Goal: Task Accomplishment & Management: Complete application form

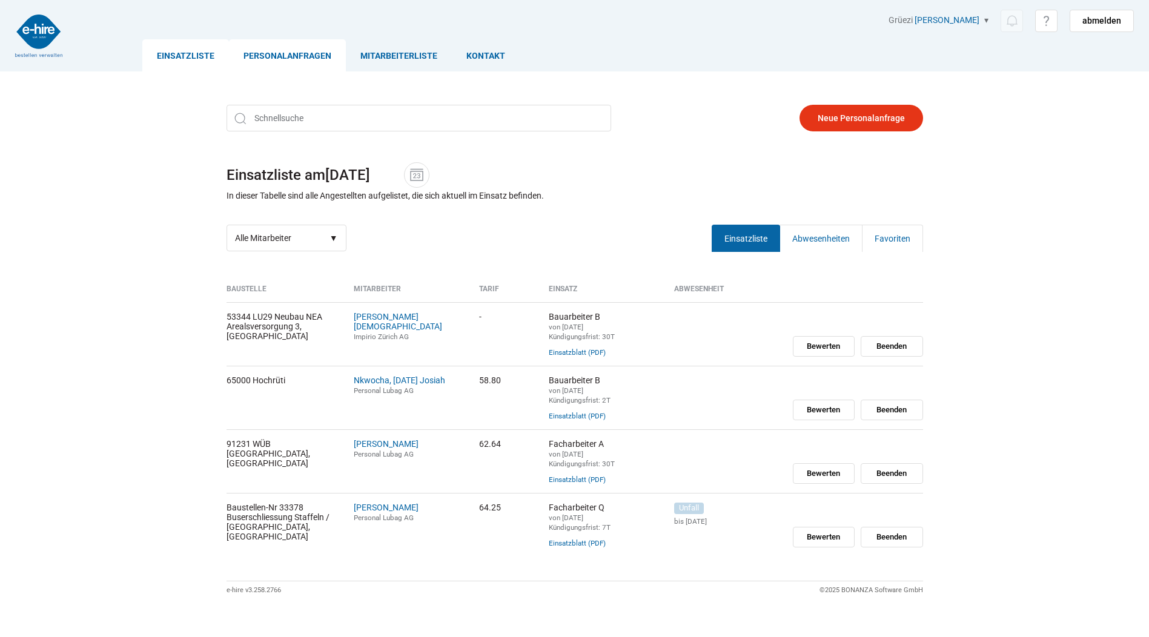
click at [298, 53] on link "Personalanfragen" at bounding box center [287, 55] width 117 height 32
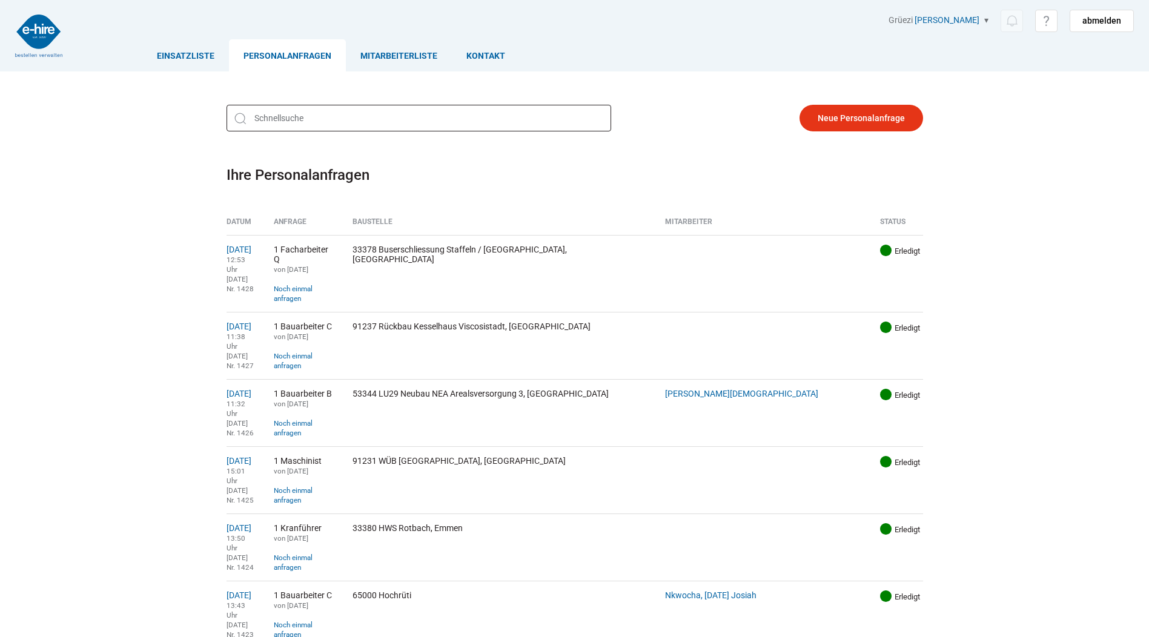
click at [301, 113] on input "text" at bounding box center [419, 118] width 385 height 27
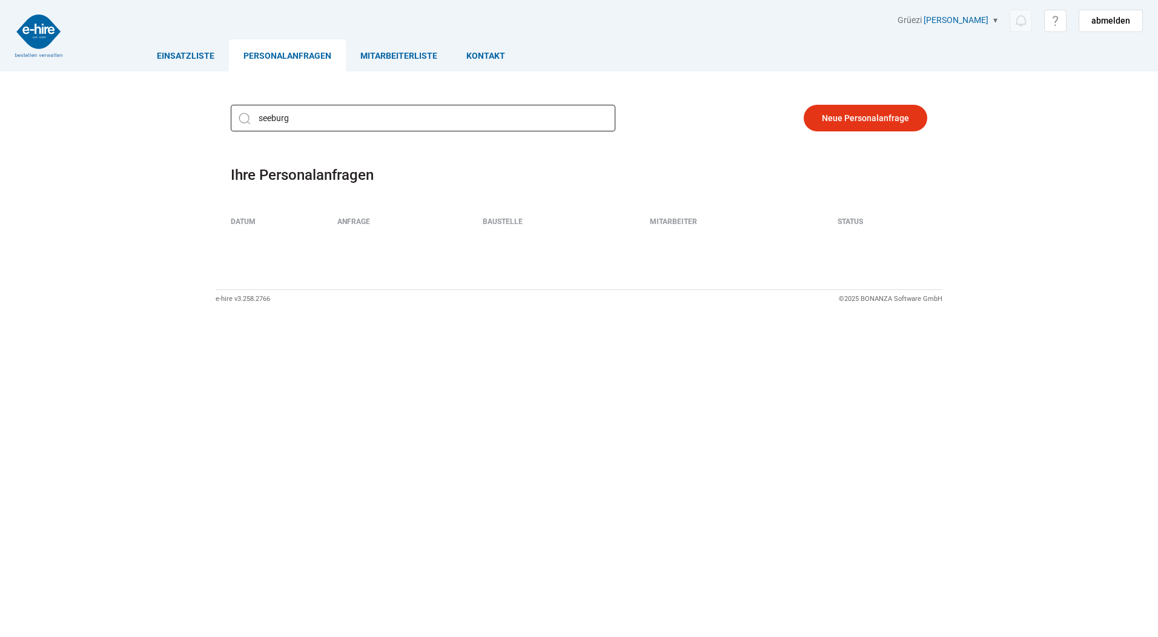
type input "seeburg"
click at [215, 56] on link "Einsatzliste" at bounding box center [185, 55] width 87 height 32
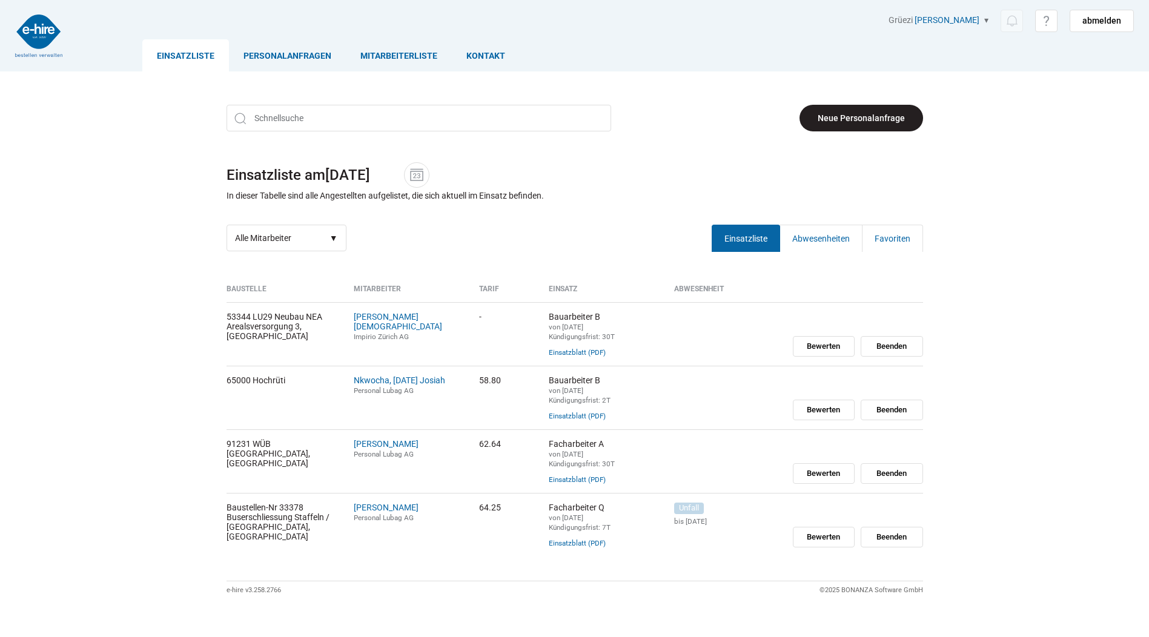
click at [842, 122] on link "Neue Personalanfrage" at bounding box center [862, 118] width 124 height 27
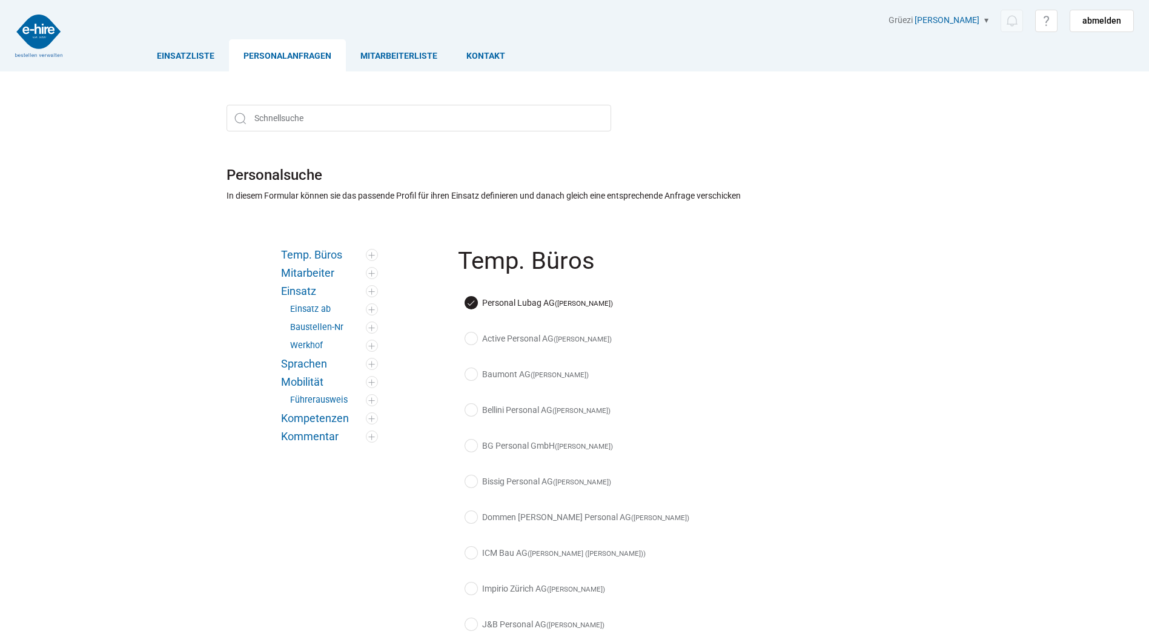
scroll to position [182, 0]
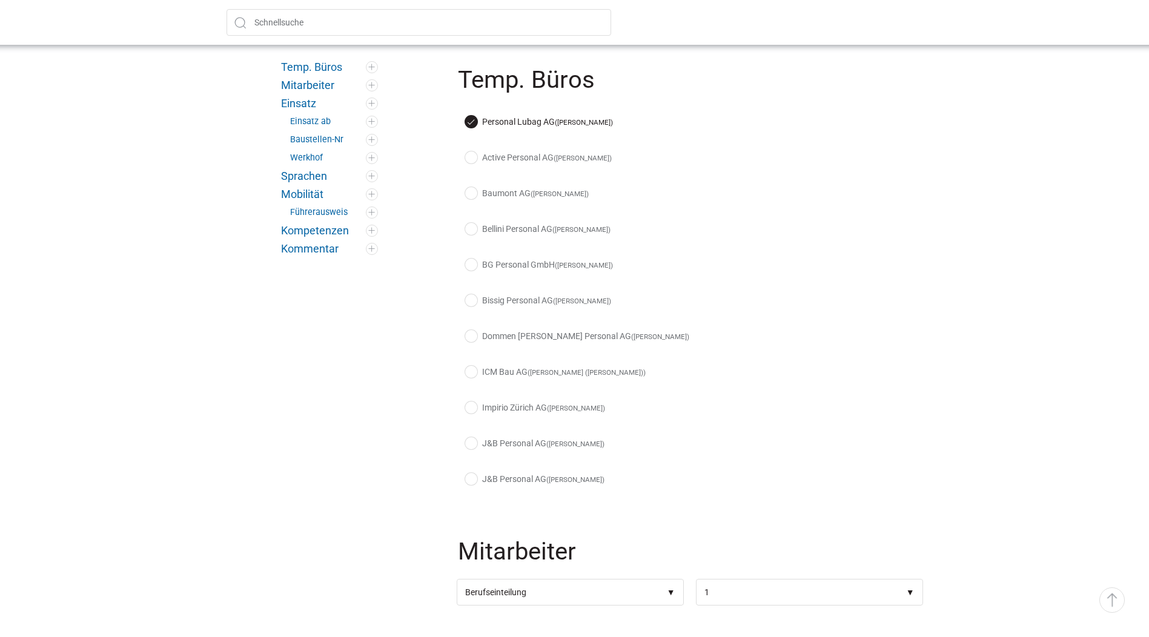
click at [474, 147] on div "Active Personal AG (Débora Freimüller)" at bounding box center [690, 161] width 466 height 36
click at [469, 123] on label "Personal Lubag AG (Markus Eberli)" at bounding box center [539, 122] width 148 height 13
checkbox input "false"
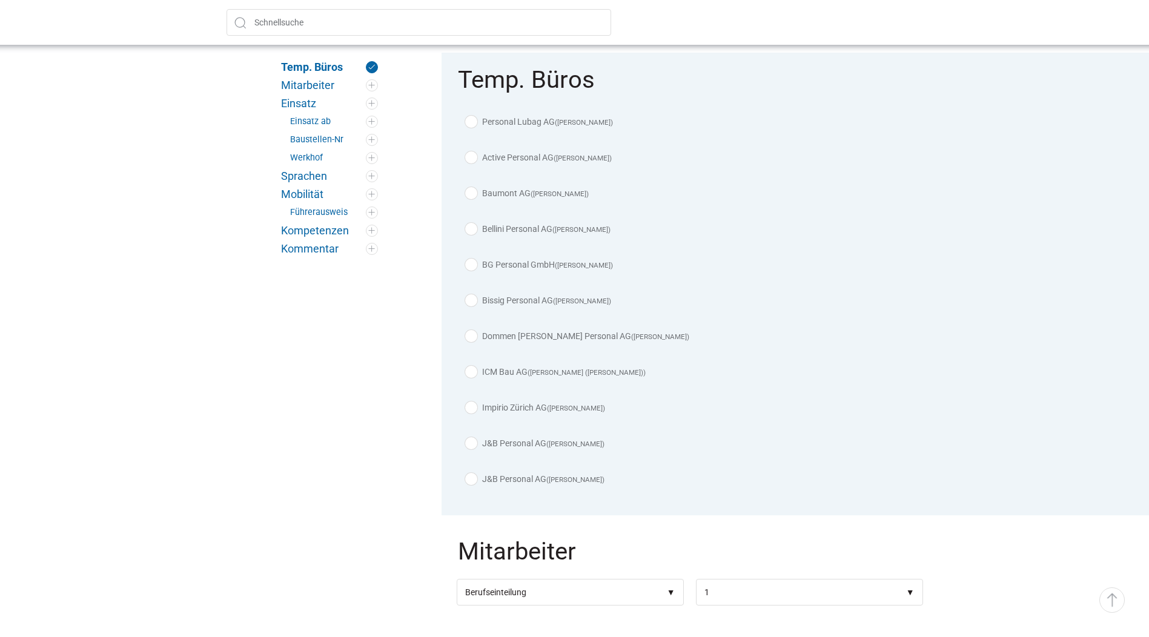
click at [475, 159] on label "Active Personal AG (Débora Freimüller)" at bounding box center [538, 157] width 147 height 13
checkbox input "true"
click at [470, 187] on div "Baumont AG (Arben Ibrahimi)" at bounding box center [690, 197] width 466 height 36
drag, startPoint x: 470, startPoint y: 187, endPoint x: 472, endPoint y: 197, distance: 10.5
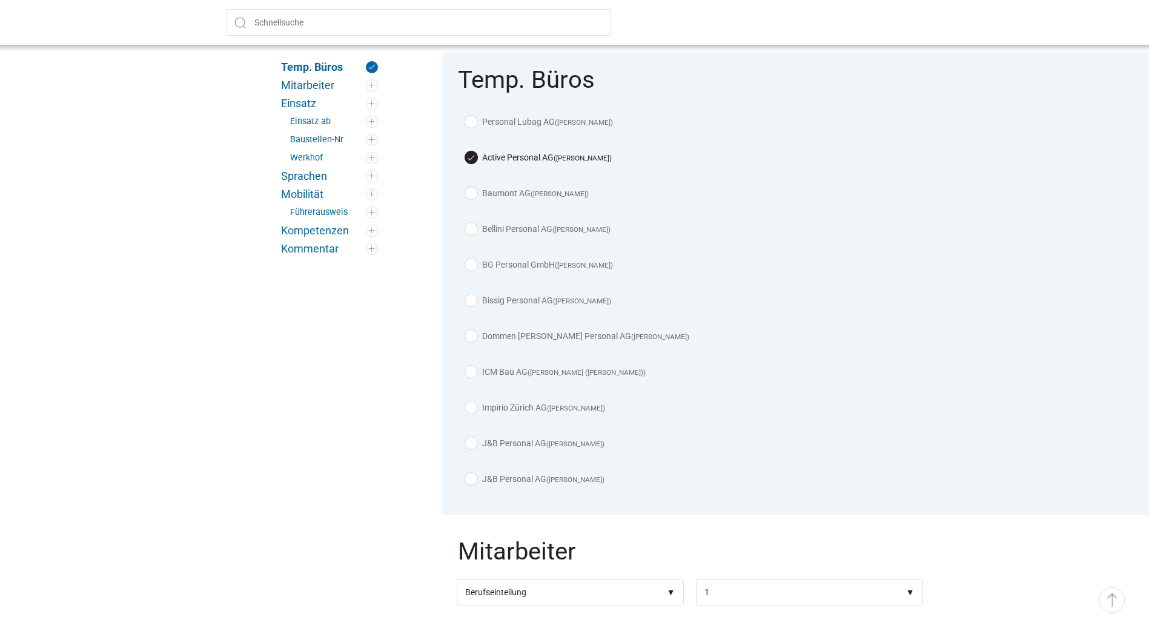
click at [472, 197] on label "Baumont AG (Arben Ibrahimi)" at bounding box center [527, 193] width 124 height 13
checkbox input "true"
click at [471, 229] on label "Bellini Personal AG (Michael Diethelm)" at bounding box center [537, 229] width 145 height 13
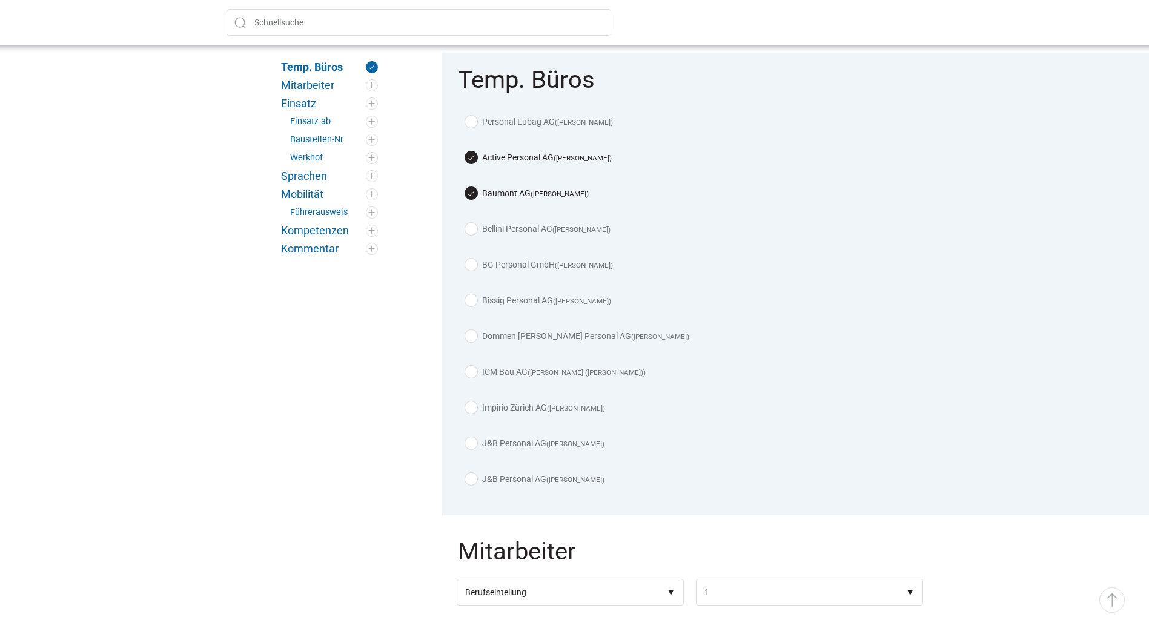
checkbox input "true"
click at [470, 265] on label "BG Personal GmbH (Alessandro Vullo)" at bounding box center [539, 265] width 148 height 13
checkbox input "true"
click at [472, 294] on label "Bissig Personal AG (Kurt Bissig)" at bounding box center [538, 300] width 146 height 13
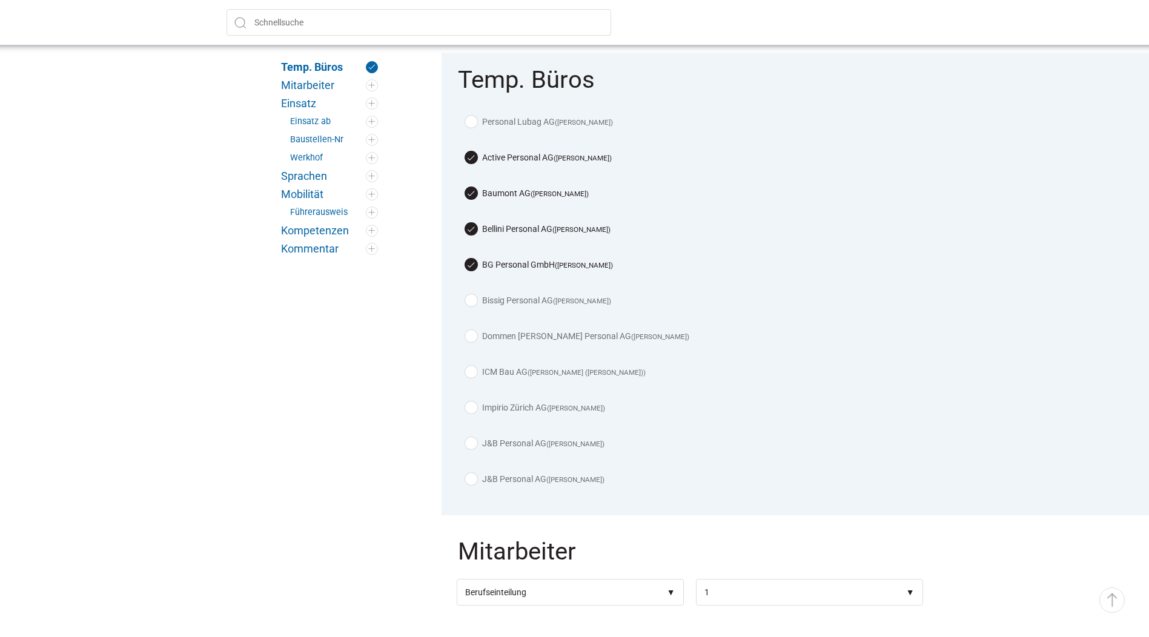
checkbox input "true"
click at [468, 337] on label "Dommen Nadig Personal AG (Roberto Pegoraro)" at bounding box center [577, 336] width 224 height 13
checkbox input "true"
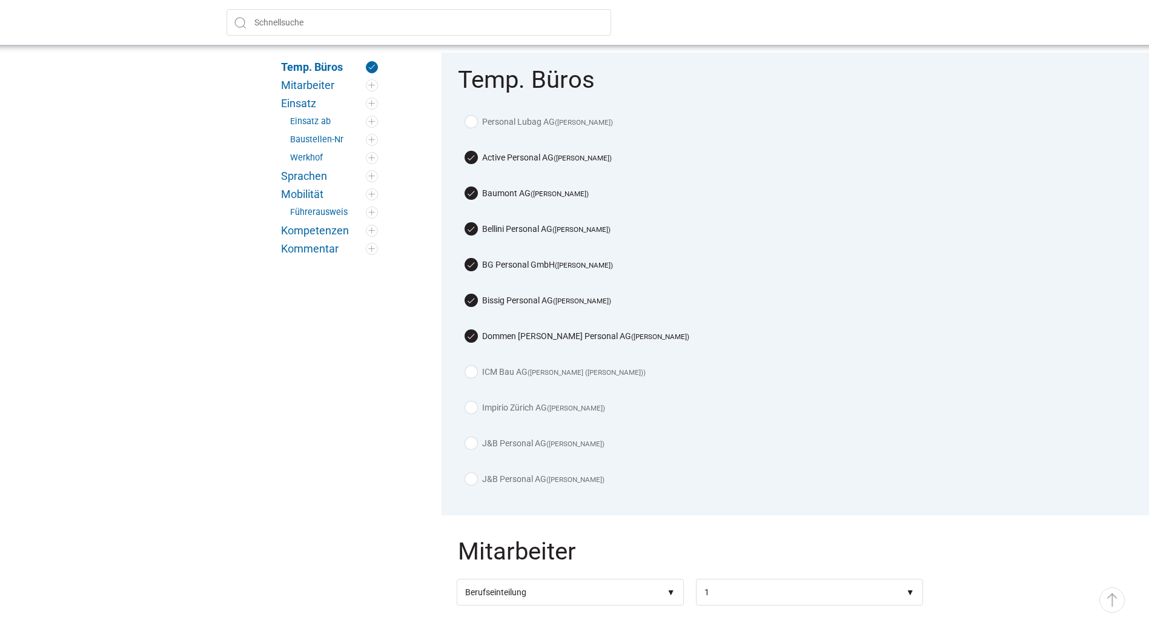
click at [477, 373] on label "ICM Bau AG (Josef Radi (Josi))" at bounding box center [555, 372] width 181 height 13
checkbox input "true"
click at [472, 404] on label "Impirio Zürich AG (Claudio Cennamo)" at bounding box center [535, 408] width 140 height 13
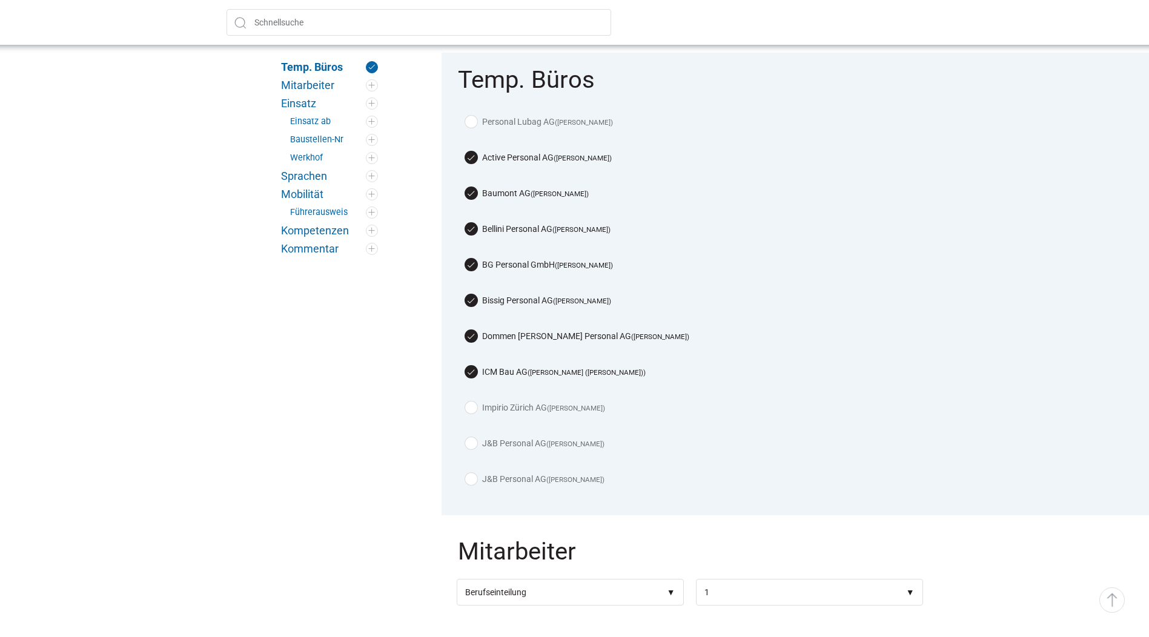
checkbox input "true"
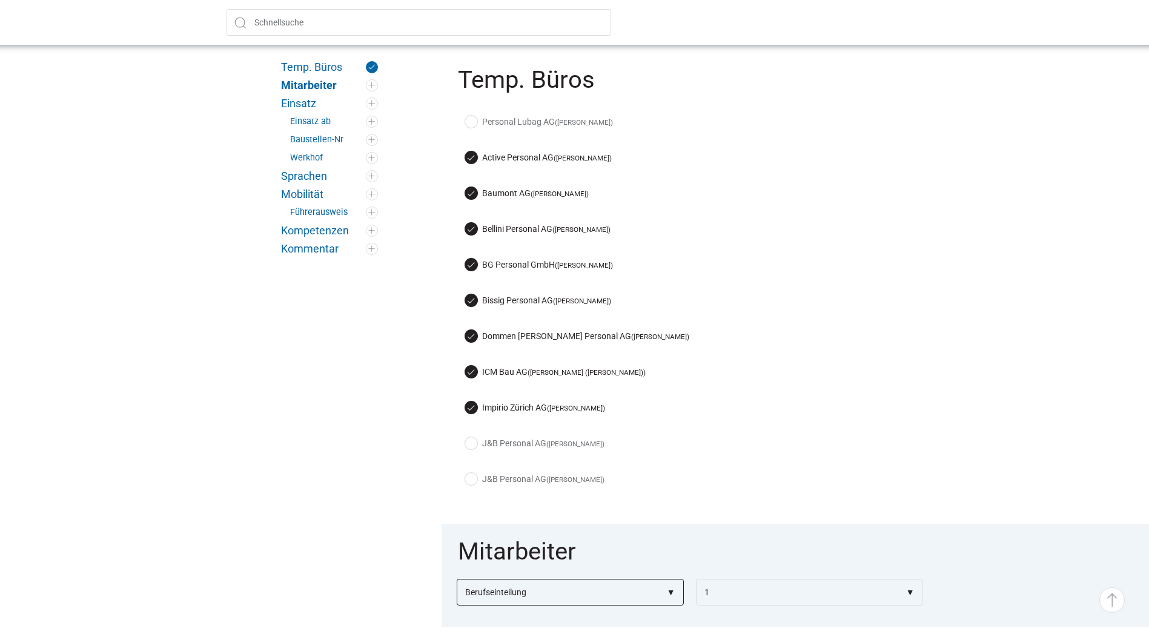
click at [668, 584] on select"] "Berufseinteilung Bauarbeiter C Bauarbeiter B Facharbeiter A Facharbeiter Q Vora…" at bounding box center [570, 592] width 227 height 27
select select"] "Maschinist"
click at [457, 579] on select"] "Berufseinteilung Bauarbeiter C Bauarbeiter B Facharbeiter A Facharbeiter Q Vora…" at bounding box center [570, 592] width 227 height 27
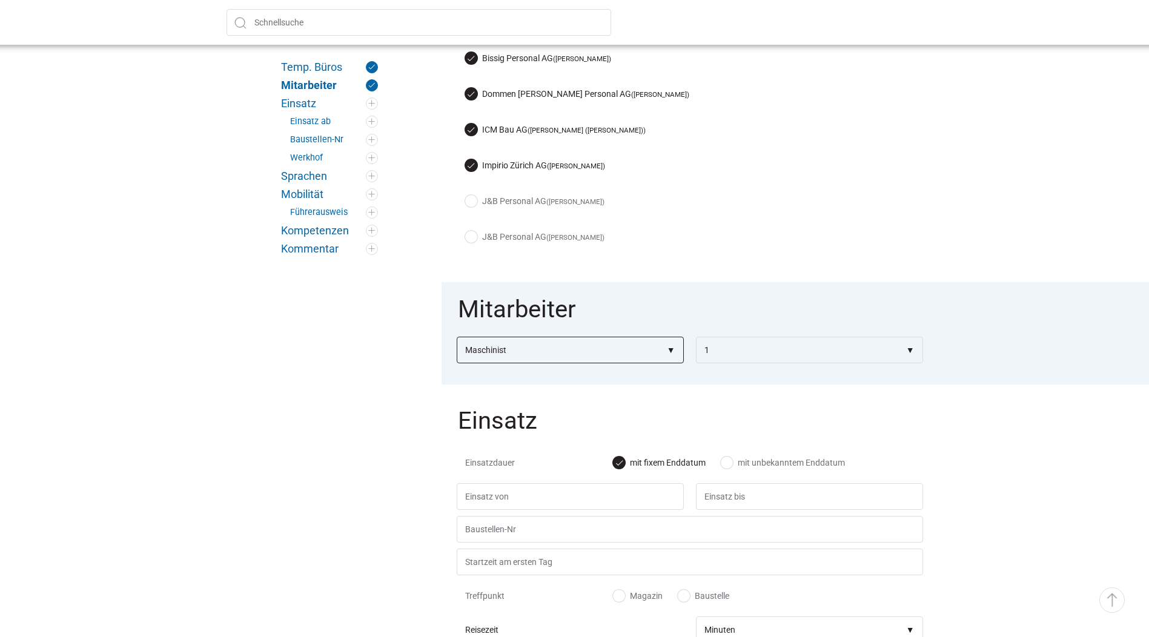
scroll to position [485, 0]
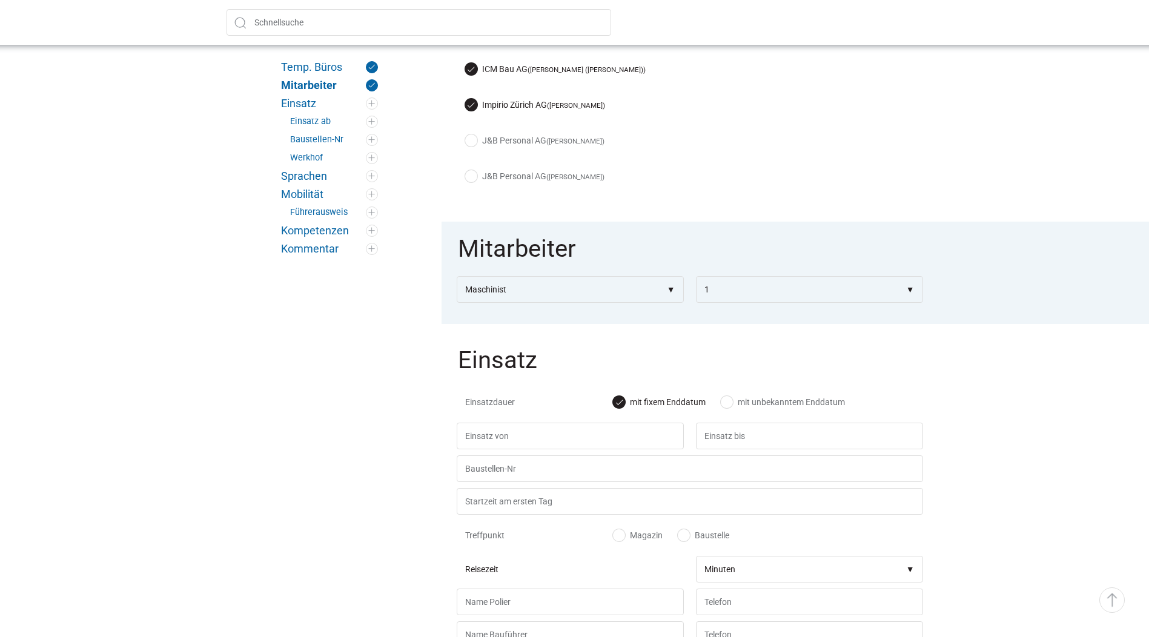
click at [723, 397] on label "mit unbekanntem Enddatum" at bounding box center [783, 402] width 124 height 12
radio input "true"
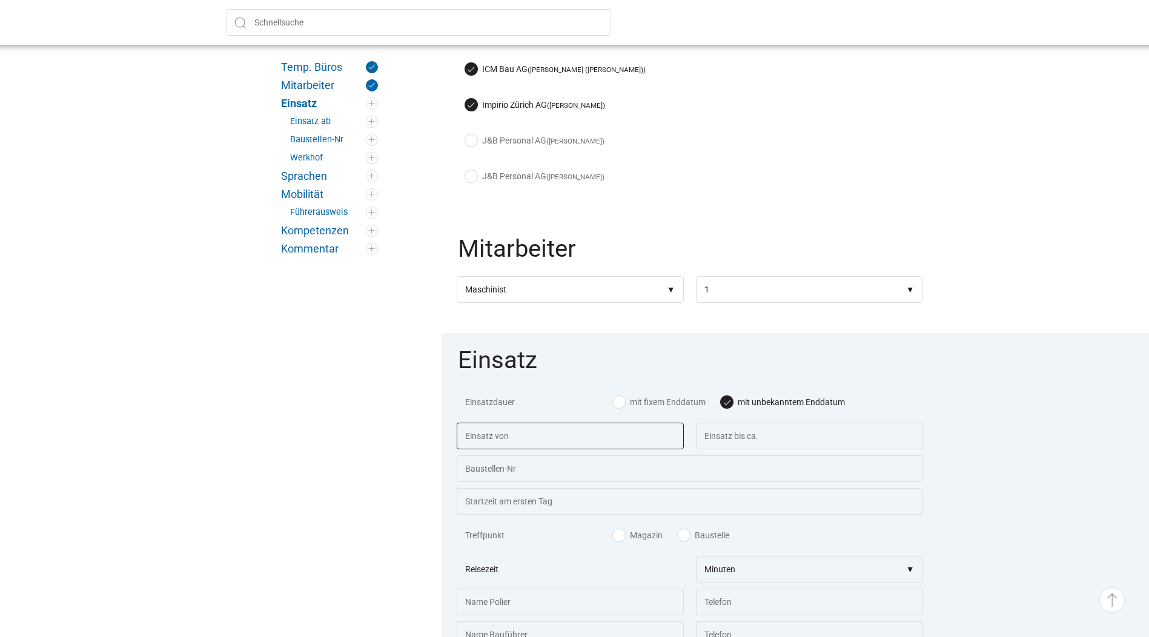
click at [607, 434] on input "text" at bounding box center [570, 436] width 227 height 27
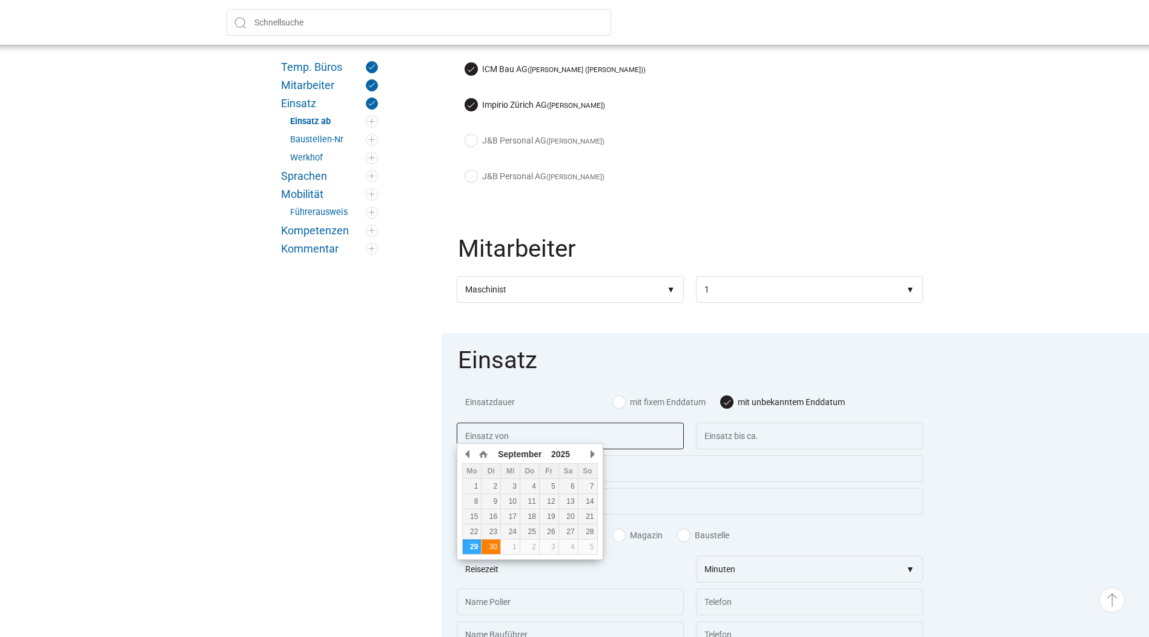
click at [490, 550] on div "30" at bounding box center [491, 547] width 19 height 8
click at [491, 551] on div "30" at bounding box center [491, 547] width 19 height 8
type input "30.09.2025"
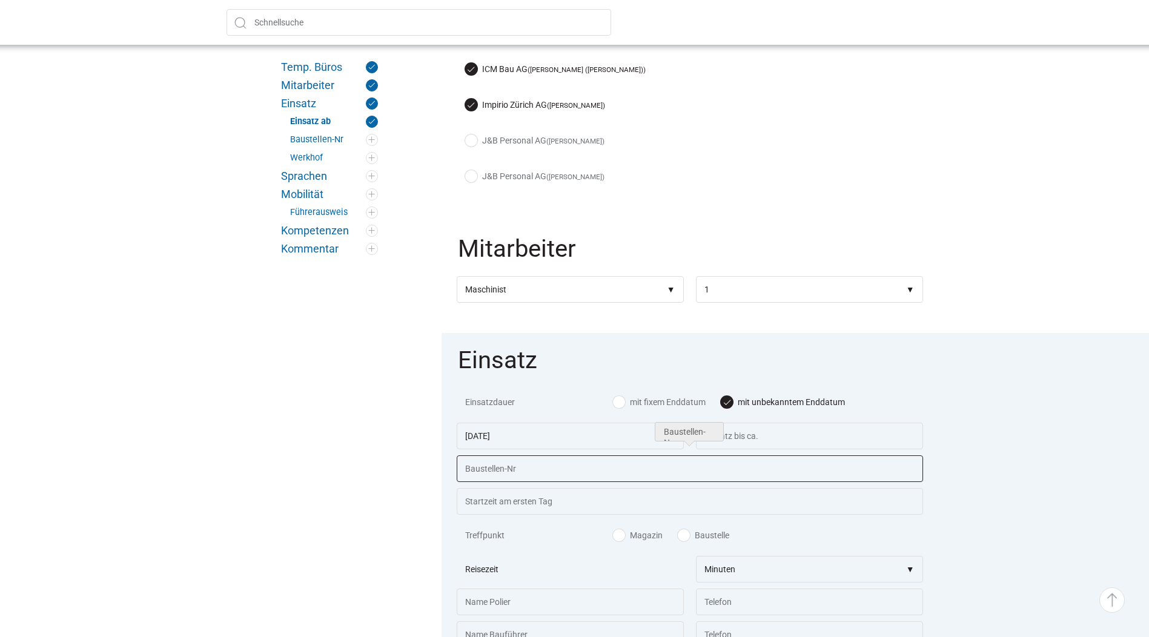
click at [795, 462] on input "text" at bounding box center [690, 469] width 466 height 27
click at [527, 466] on input "53363" at bounding box center [690, 469] width 466 height 27
paste input "Neubau MFH Seeburgstrasse 73, Luzern"
type input "53363 Neubau MFH Seeburgstrasse 73, Luzern"
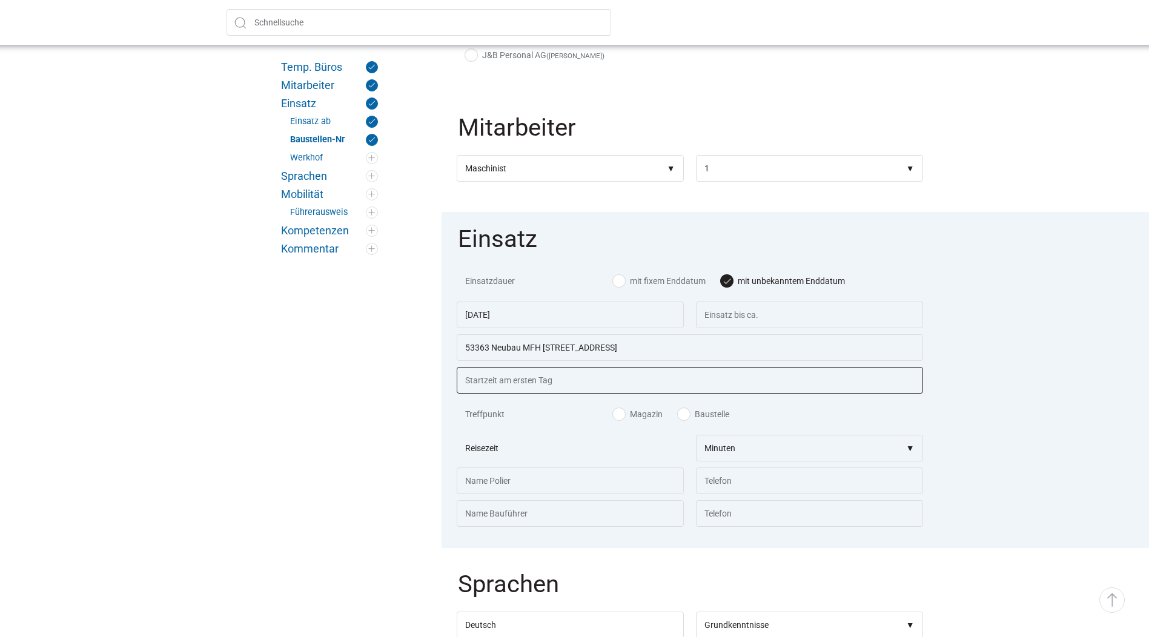
click at [664, 376] on input "text" at bounding box center [690, 380] width 466 height 27
type input "07.00 Uhr"
click at [611, 474] on input "text" at bounding box center [570, 481] width 227 height 27
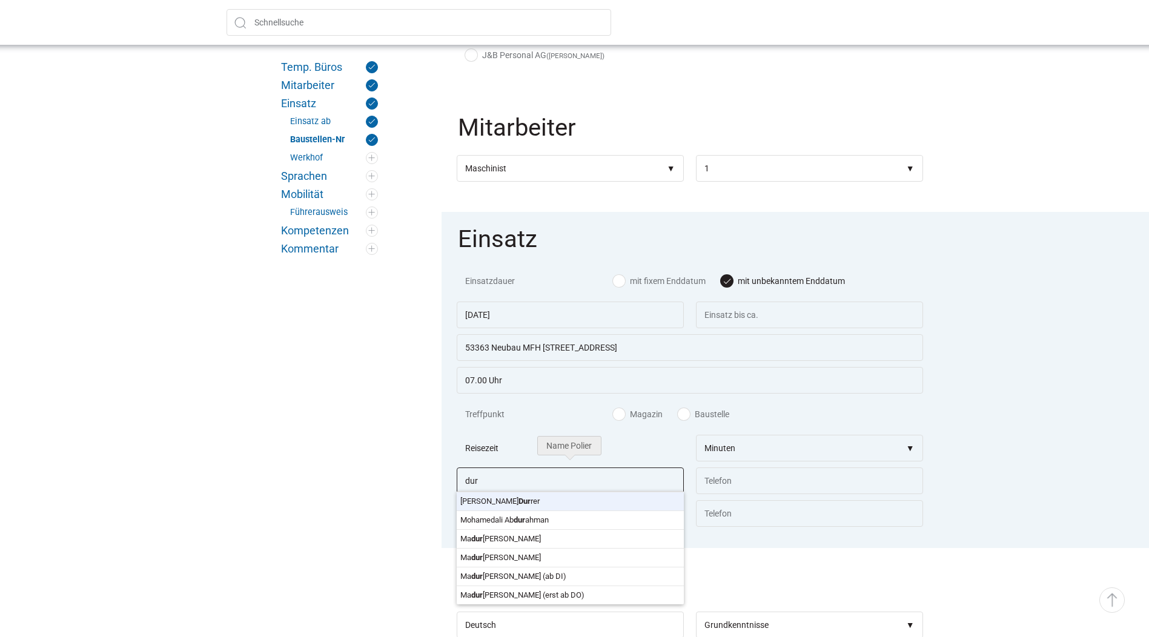
type input "Christoph Durrer"
type input "079 963 47 04"
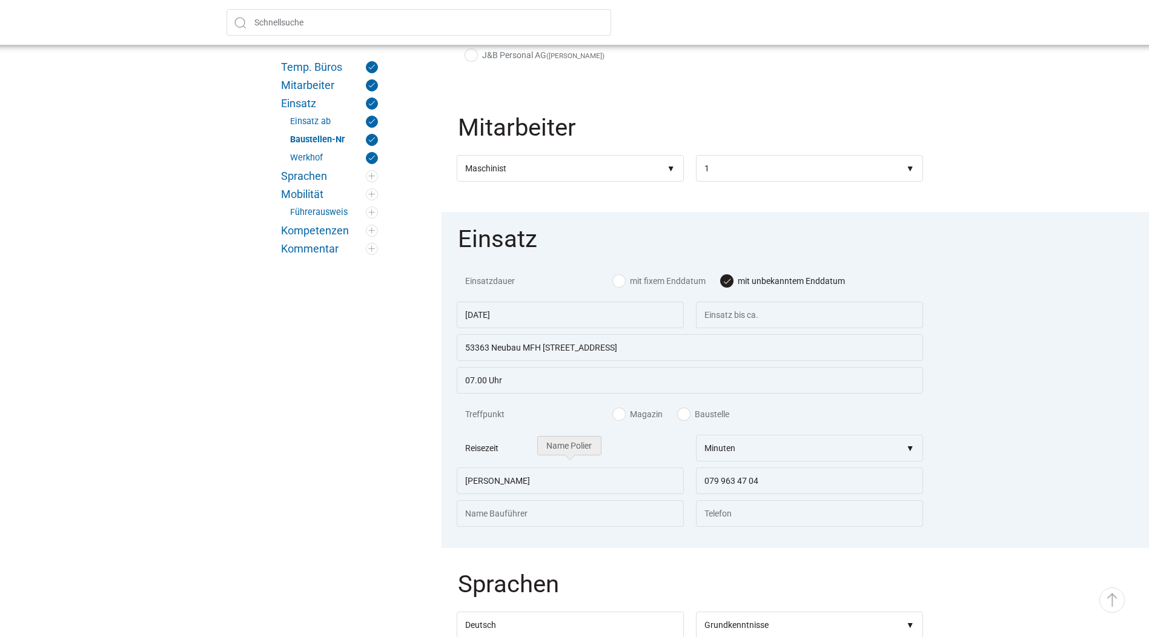
click at [529, 512] on input "text" at bounding box center [570, 513] width 227 height 27
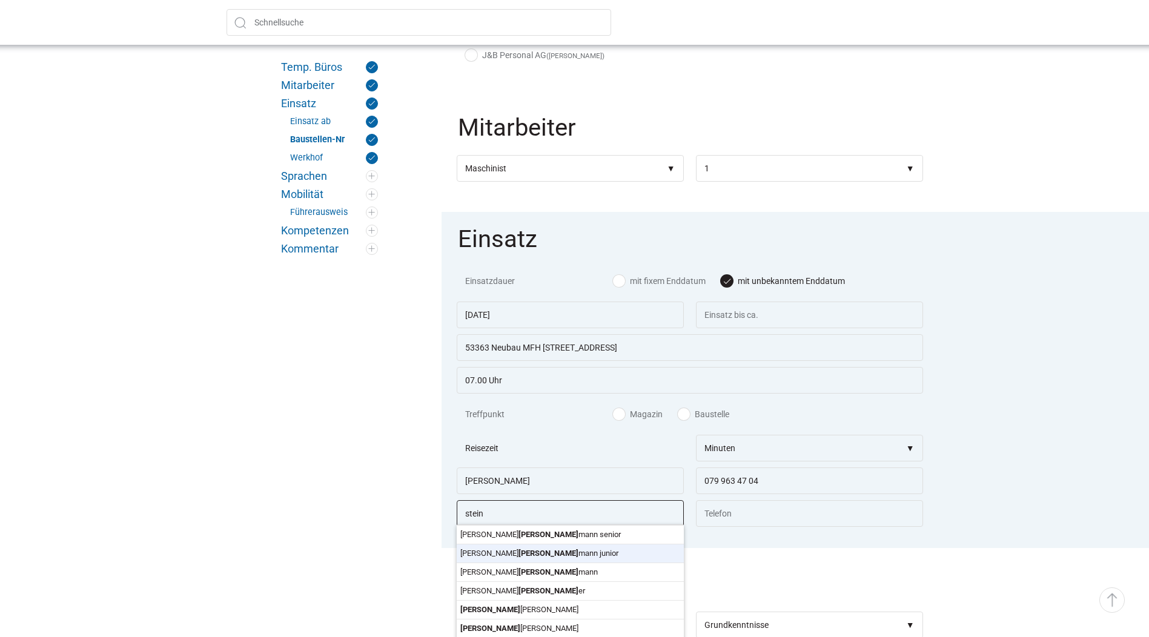
type input "Elias Steinmann"
type input "079 439 51 99"
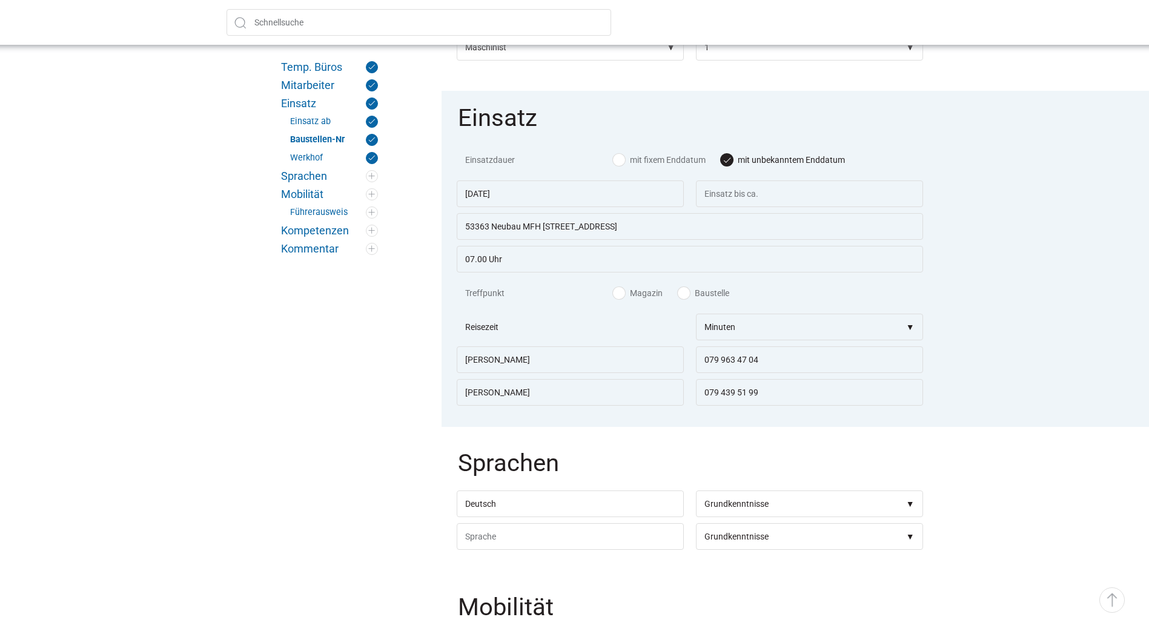
scroll to position [848, 0]
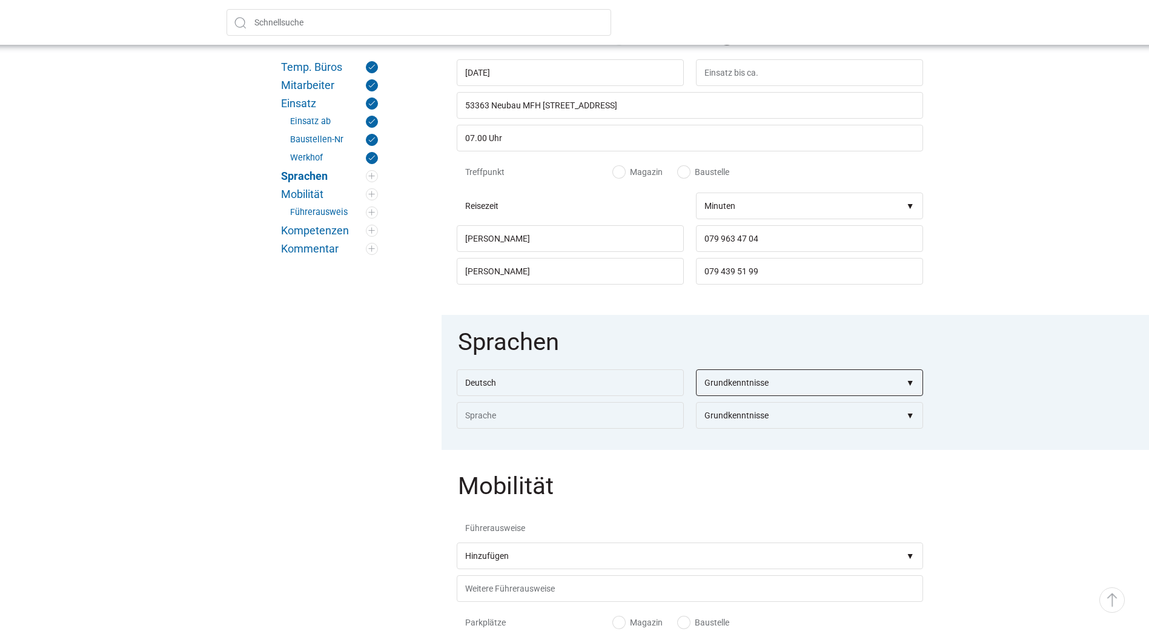
click at [730, 385] on select"] "Grundkenntnisse Gute Kenntnisse Sehr gute Kenntnisse Verhandlungssicher Mutters…" at bounding box center [809, 382] width 227 height 27
select select"] "Gute Kenntnisse;Sehr gute Kenntnisse;Verhandlungssicher;Muttersprache"
click at [696, 369] on select"] "Grundkenntnisse Gute Kenntnisse Sehr gute Kenntnisse Verhandlungssicher Mutters…" at bounding box center [809, 382] width 227 height 27
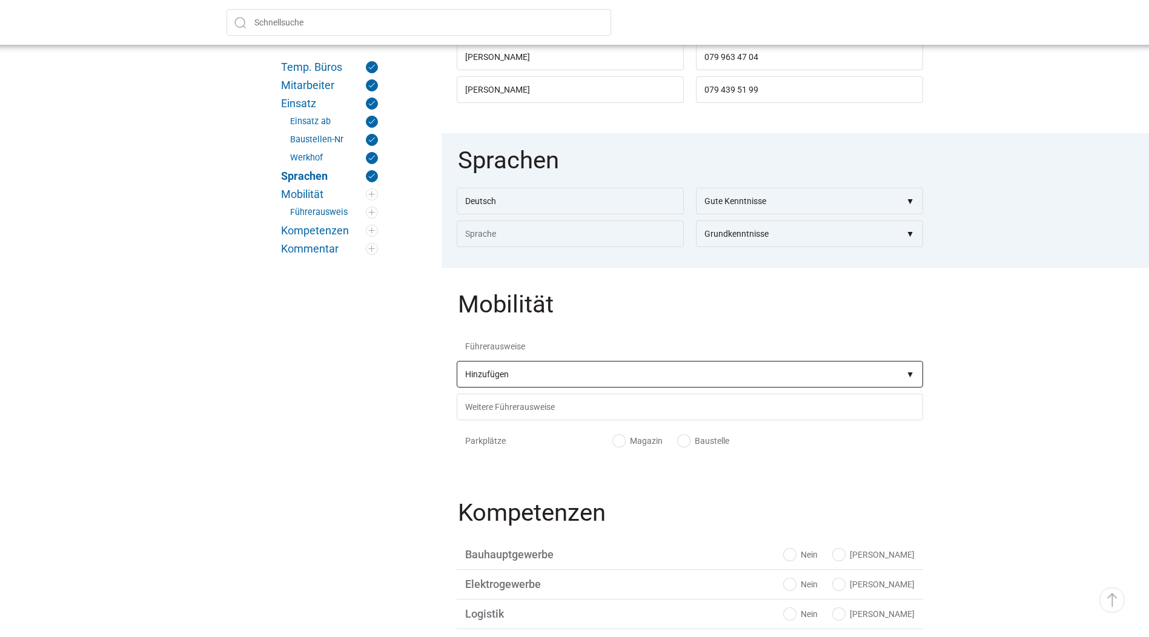
click at [621, 374] on select"] "Hinzufügen A1 B D1 BE D1E F C CE C1 C1E D DE D1E BPT CZV Kranführer B Deichsels…" at bounding box center [690, 374] width 466 height 27
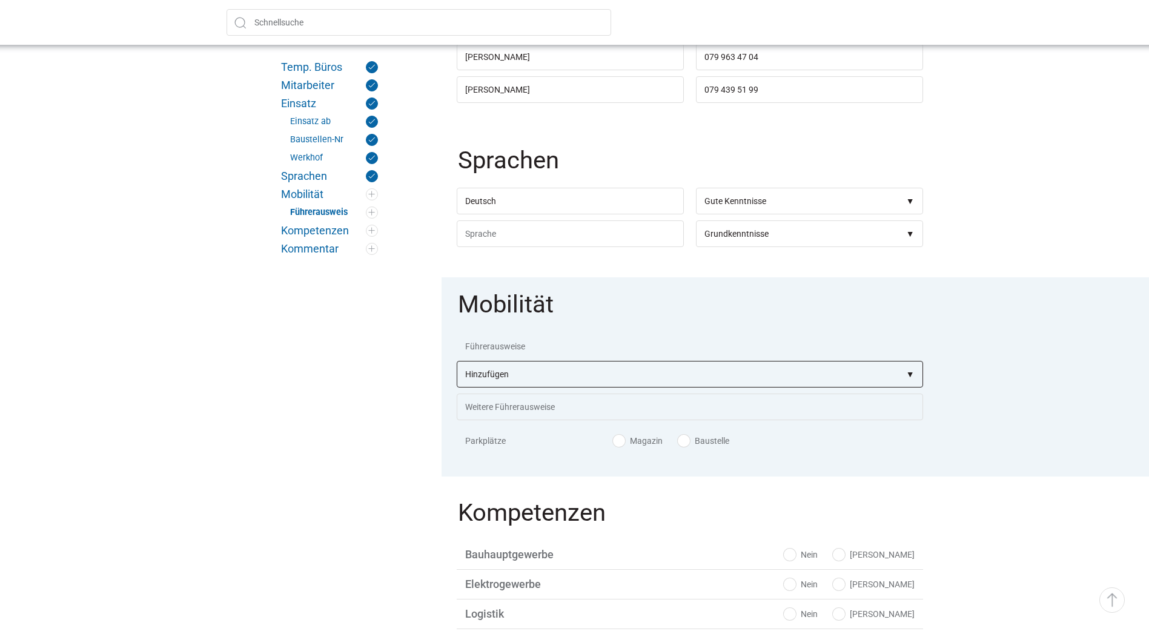
select select"] "B"
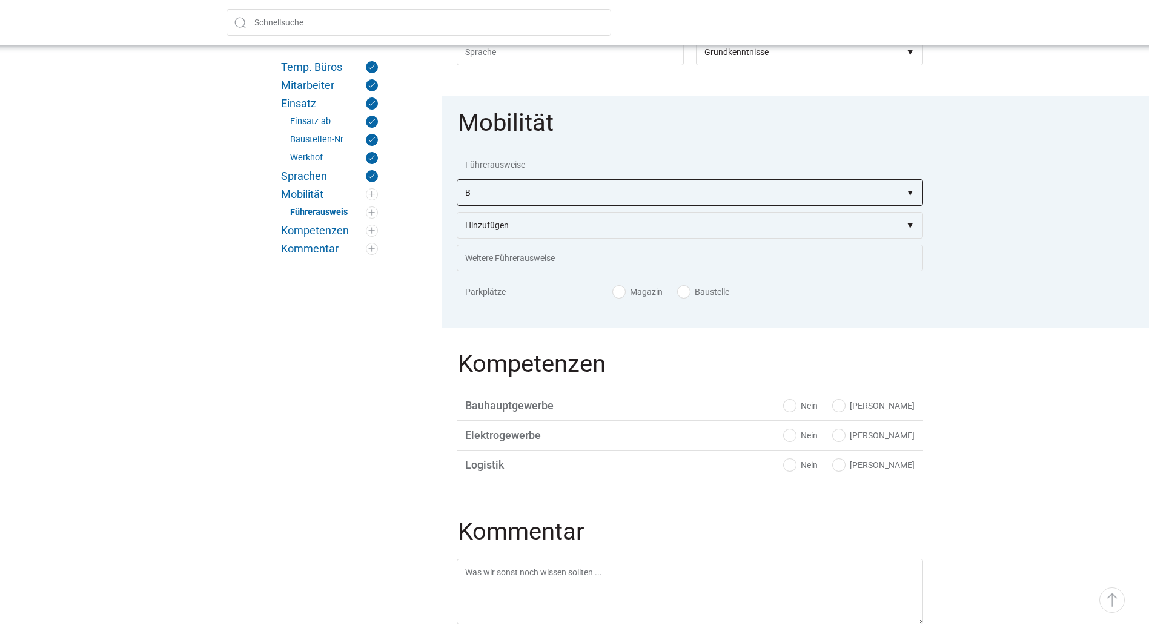
scroll to position [1272, 0]
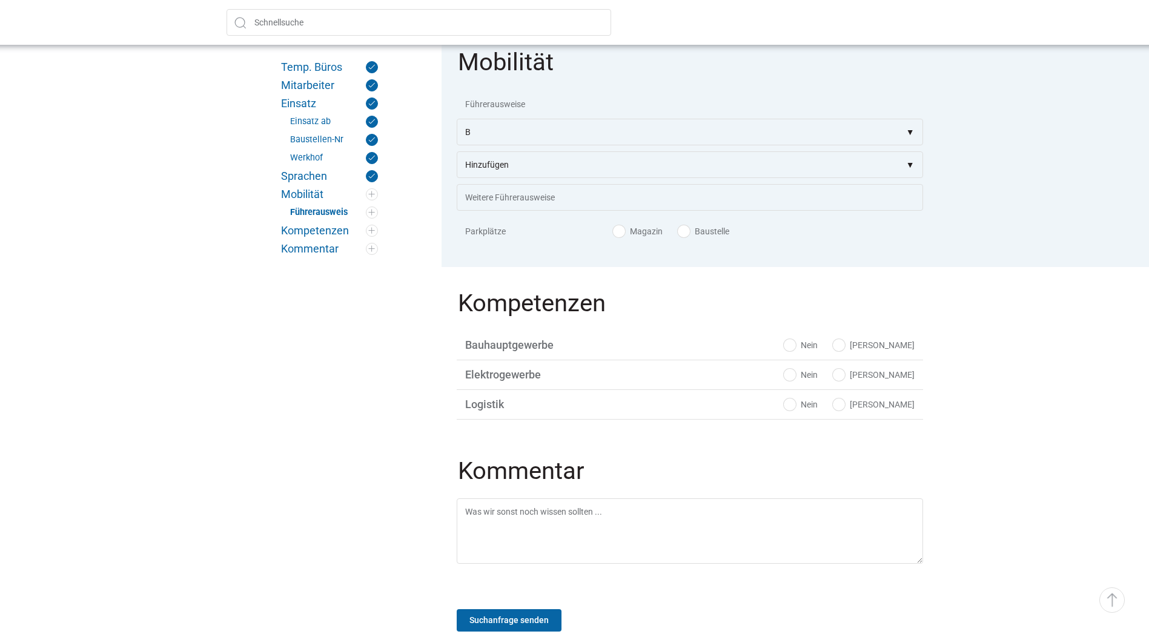
click at [688, 239] on div "Parkplätze Magazin Baustelle" at bounding box center [690, 234] width 466 height 35
click at [687, 235] on label "Baustelle" at bounding box center [703, 231] width 51 height 12
checkbox input "true"
click at [897, 346] on label "Ja" at bounding box center [874, 345] width 82 height 12
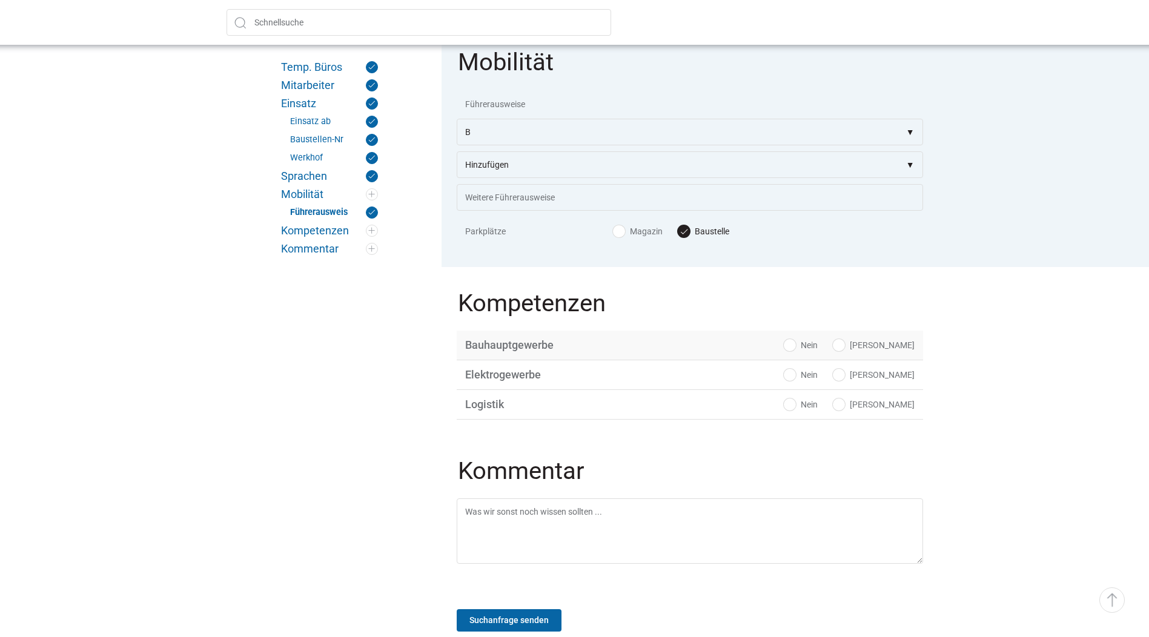
radio input "true"
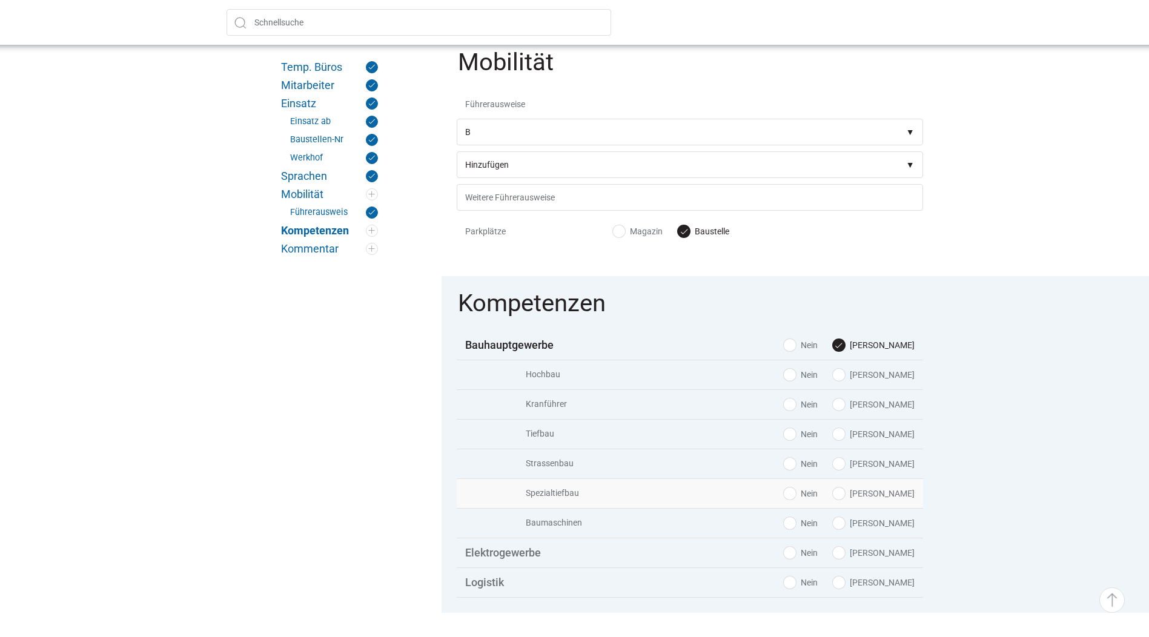
scroll to position [1454, 0]
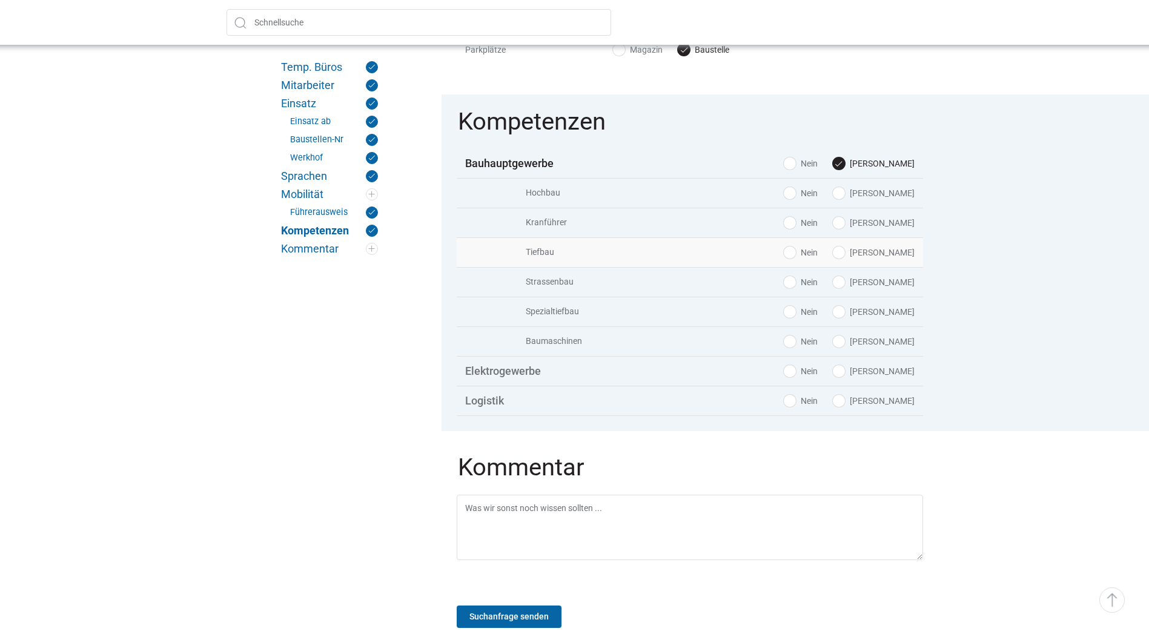
click at [900, 253] on label "Ja" at bounding box center [874, 253] width 82 height 12
radio input "true"
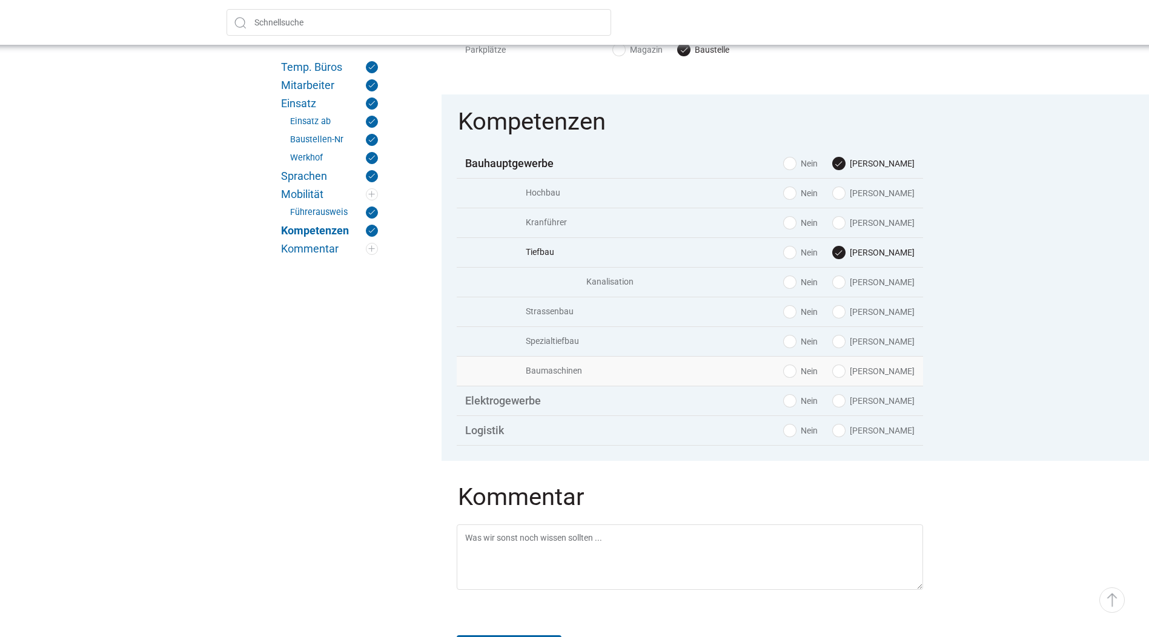
click at [899, 373] on label "Ja" at bounding box center [874, 371] width 82 height 12
radio input "true"
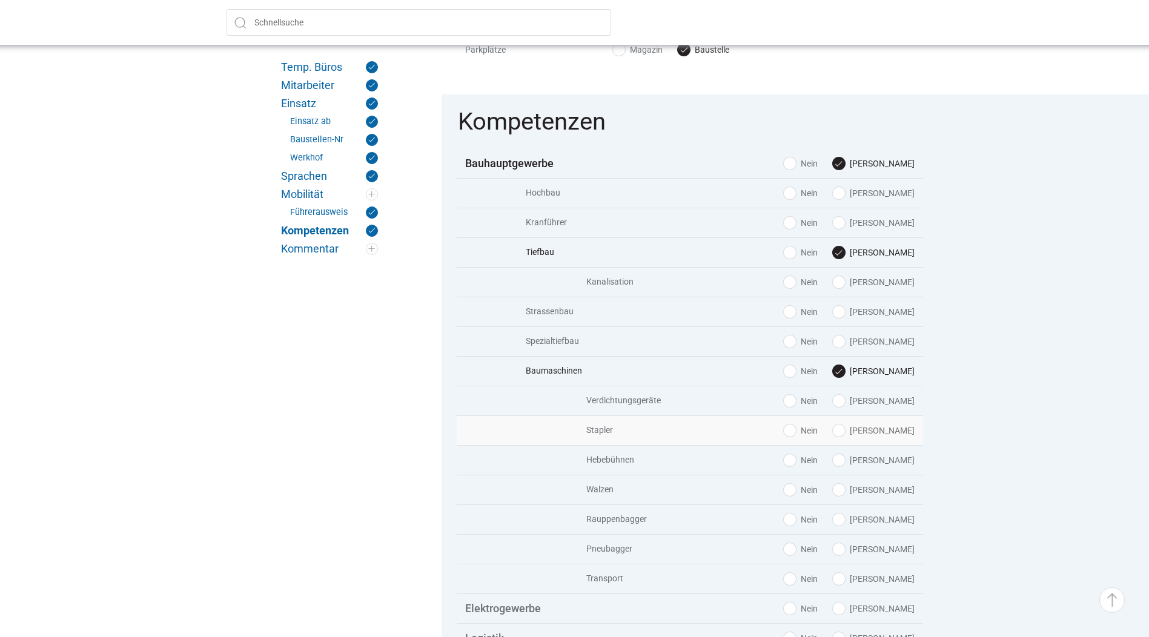
scroll to position [1635, 0]
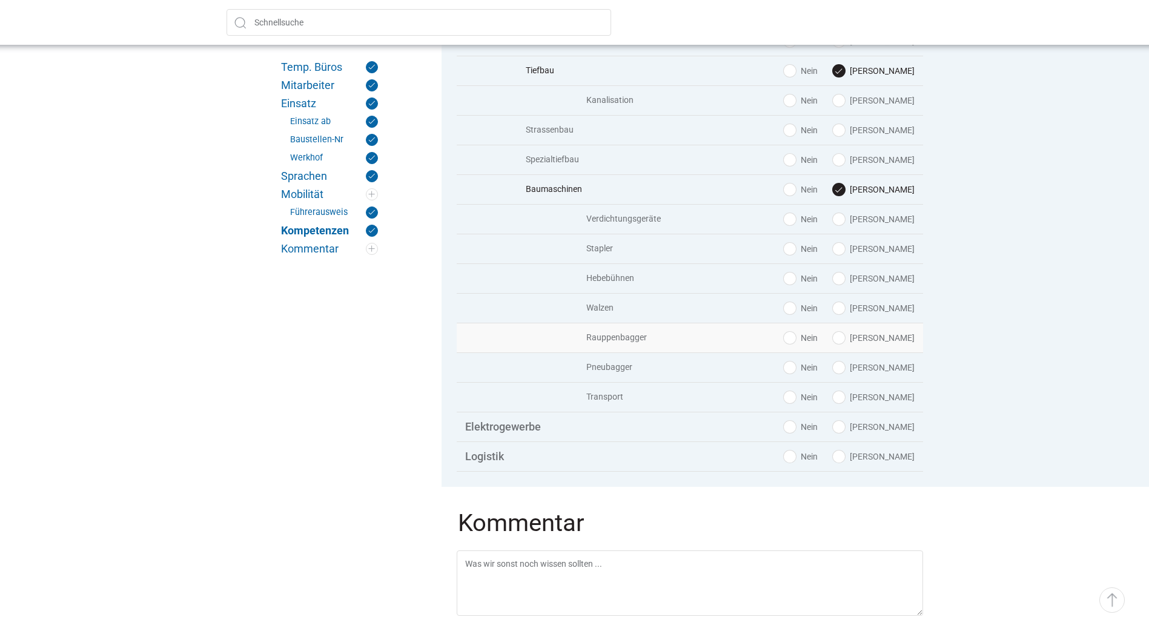
click at [893, 337] on label "Ja" at bounding box center [874, 338] width 82 height 12
radio input "true"
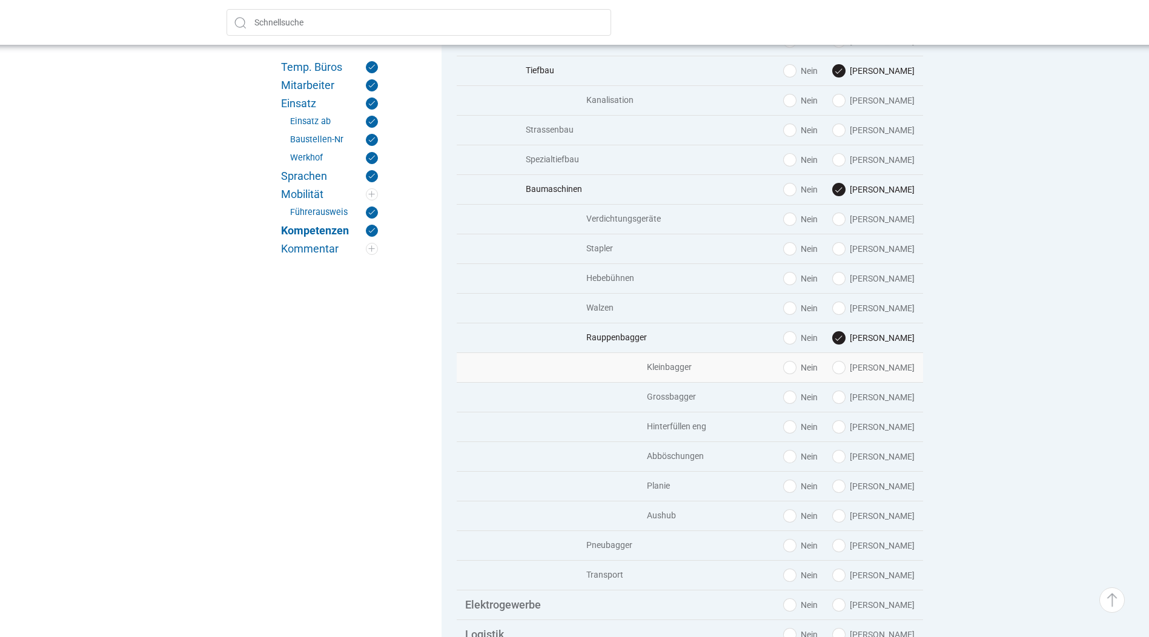
click at [893, 369] on label "Ja" at bounding box center [874, 368] width 82 height 12
radio input "true"
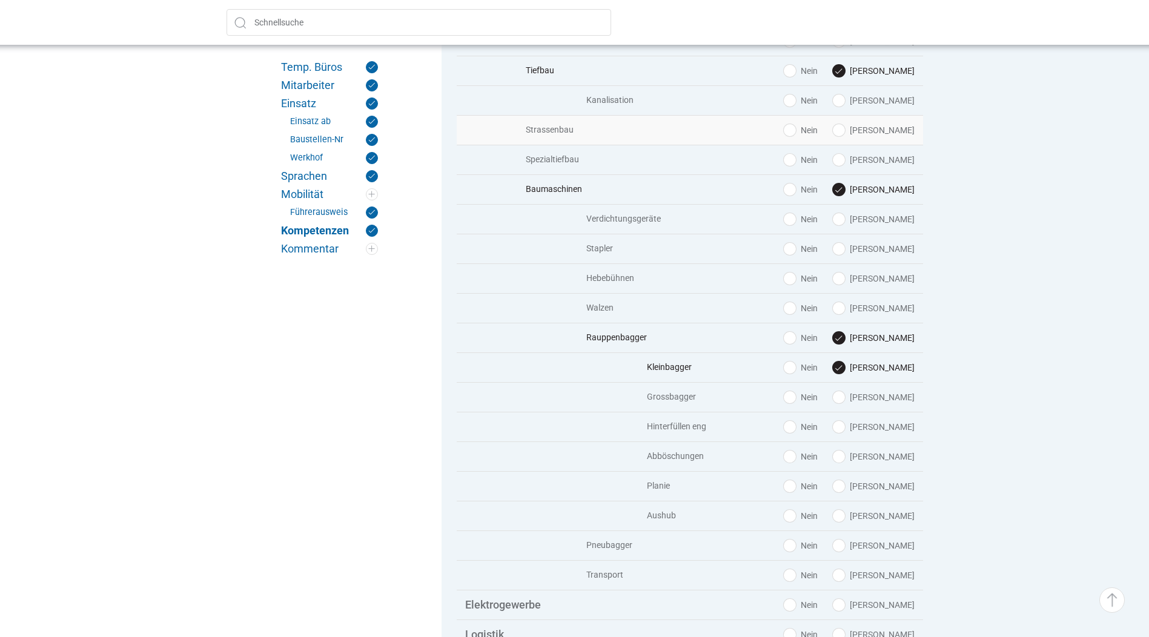
click at [892, 132] on label "Ja" at bounding box center [874, 130] width 82 height 12
radio input "true"
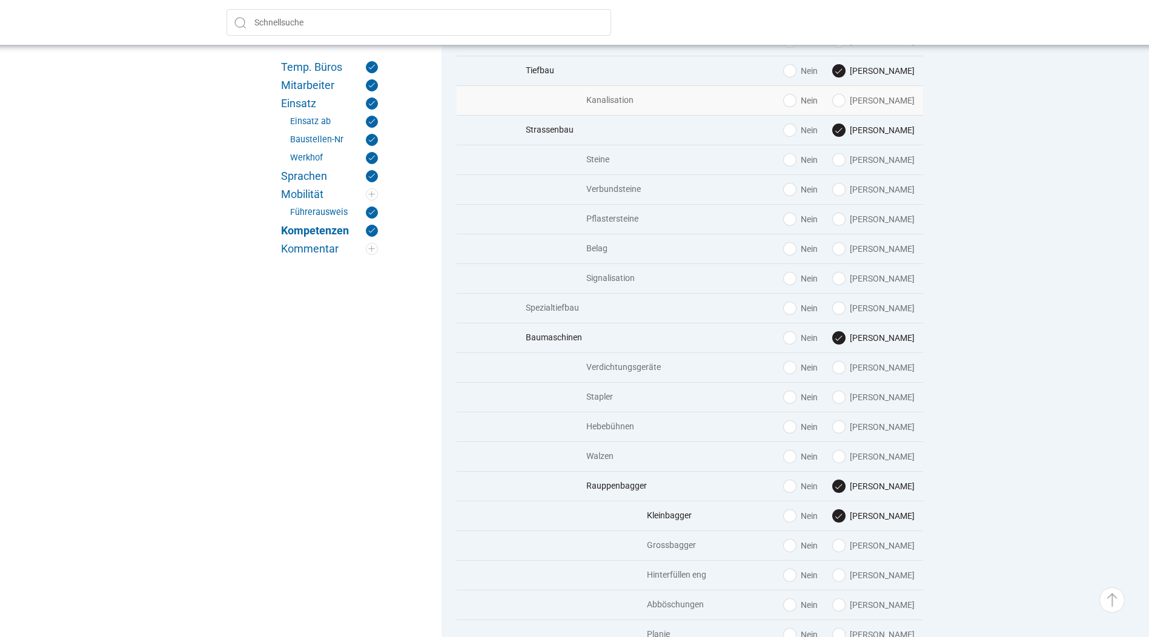
click at [898, 102] on label "Ja" at bounding box center [874, 100] width 82 height 12
radio input "true"
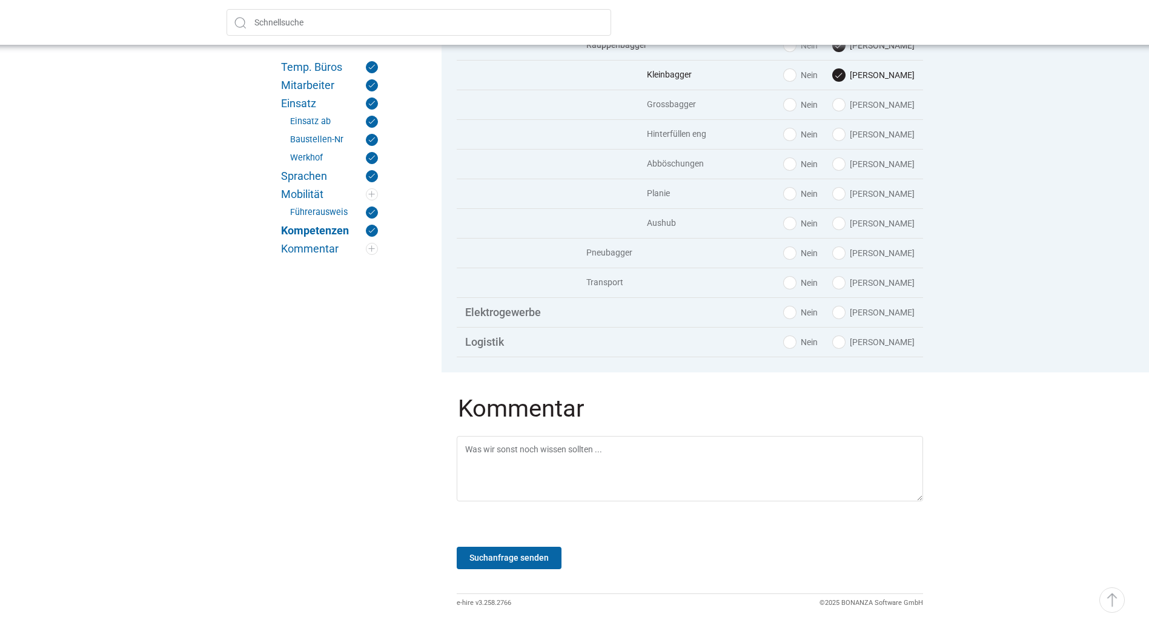
scroll to position [2709, 0]
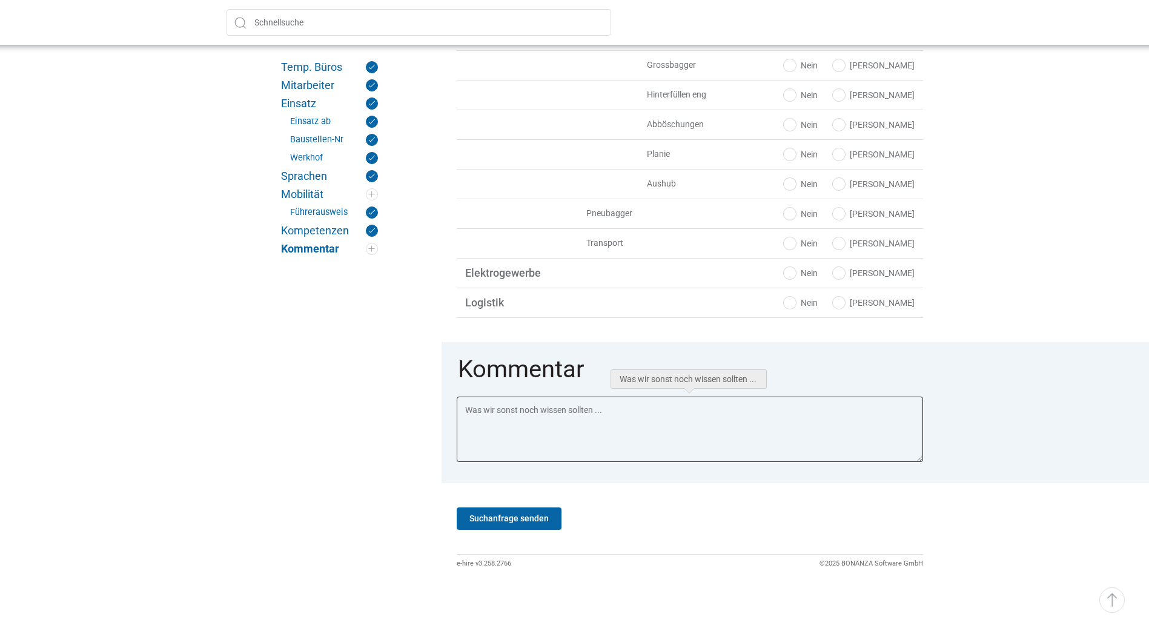
click at [648, 419] on textarea at bounding box center [690, 429] width 466 height 65
click at [549, 413] on textarea "Kleinbagger 2.5 t. Arbeiten: Hinterfüllung Werkleitung Sicher mal diese Woche. …" at bounding box center [690, 429] width 466 height 65
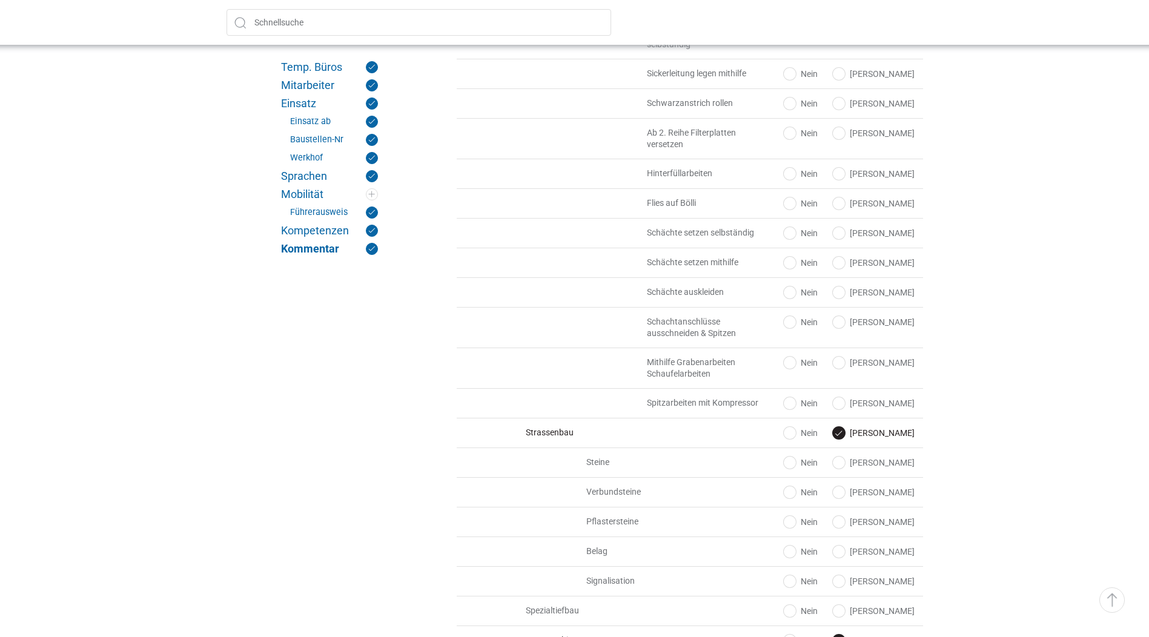
scroll to position [1982, 0]
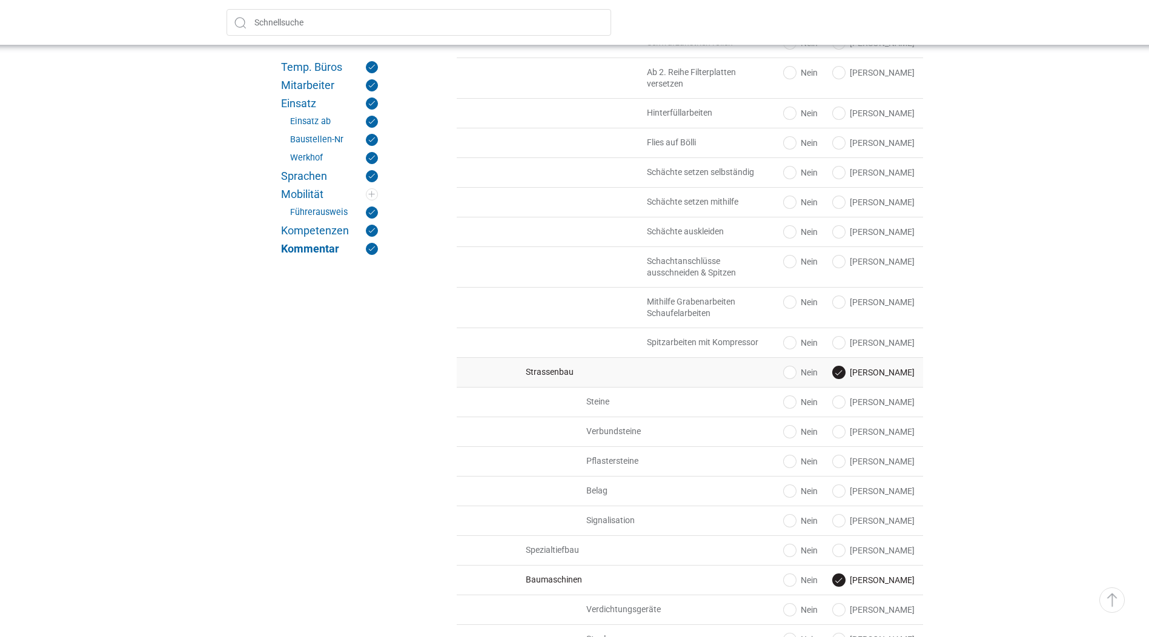
type textarea "Kleinbagger 2.5 t. Arbeiten: Hinterfüllung + Werkleitung Sicher mal diese Woche…"
click at [892, 374] on label "Ja" at bounding box center [874, 372] width 82 height 12
radio input "false"
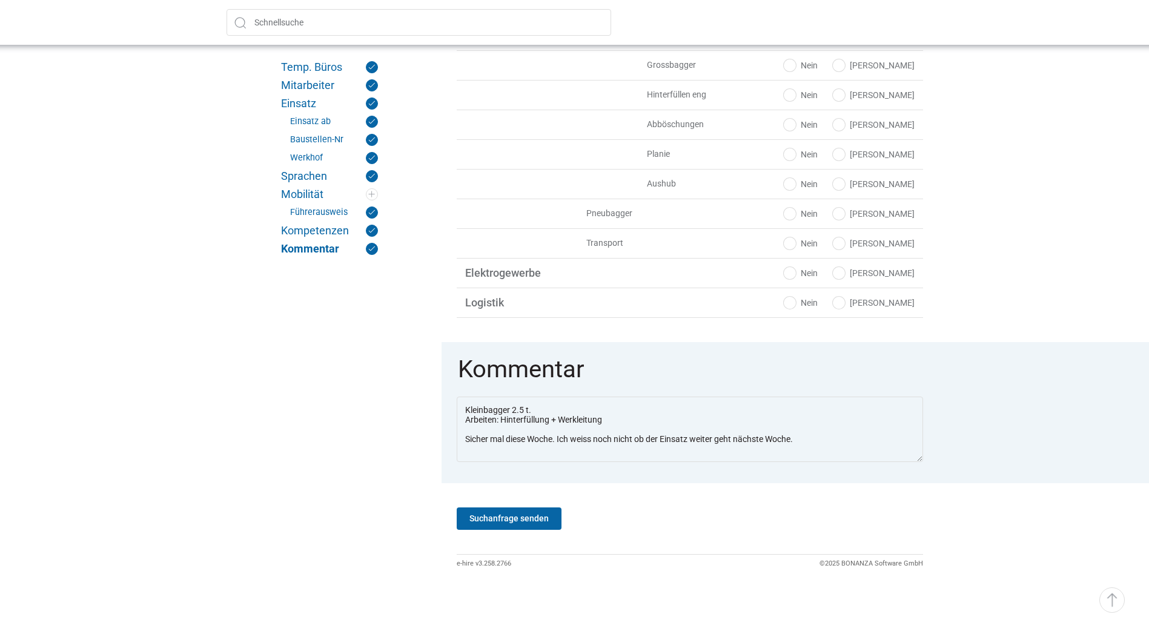
scroll to position [2500, 0]
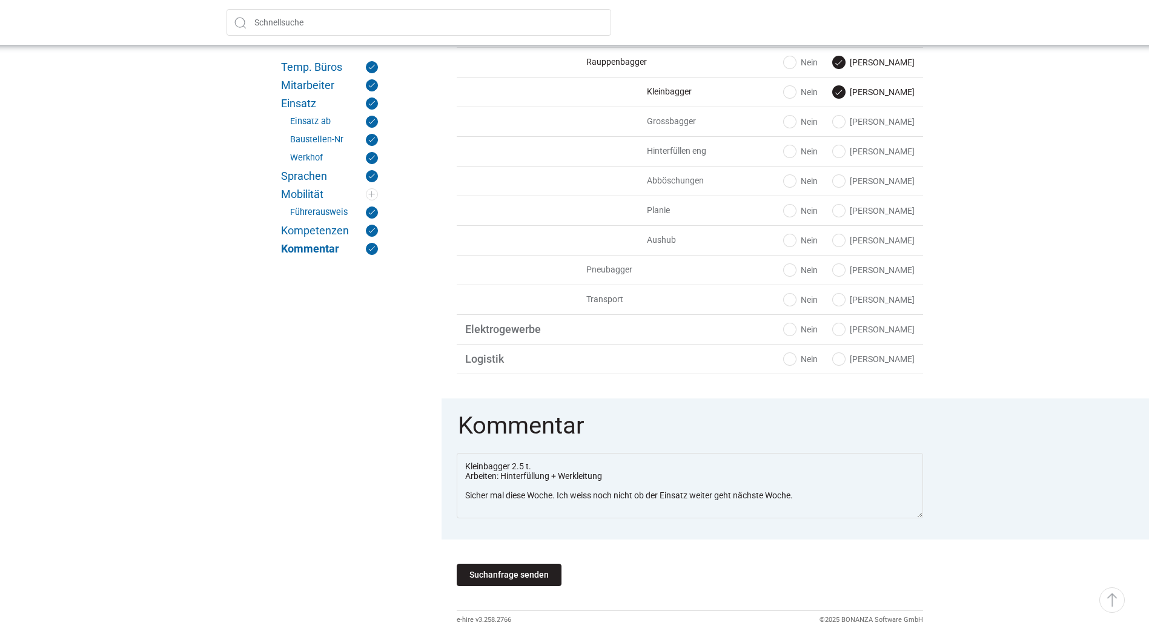
click at [524, 578] on input "Suchanfrage senden" at bounding box center [509, 575] width 105 height 22
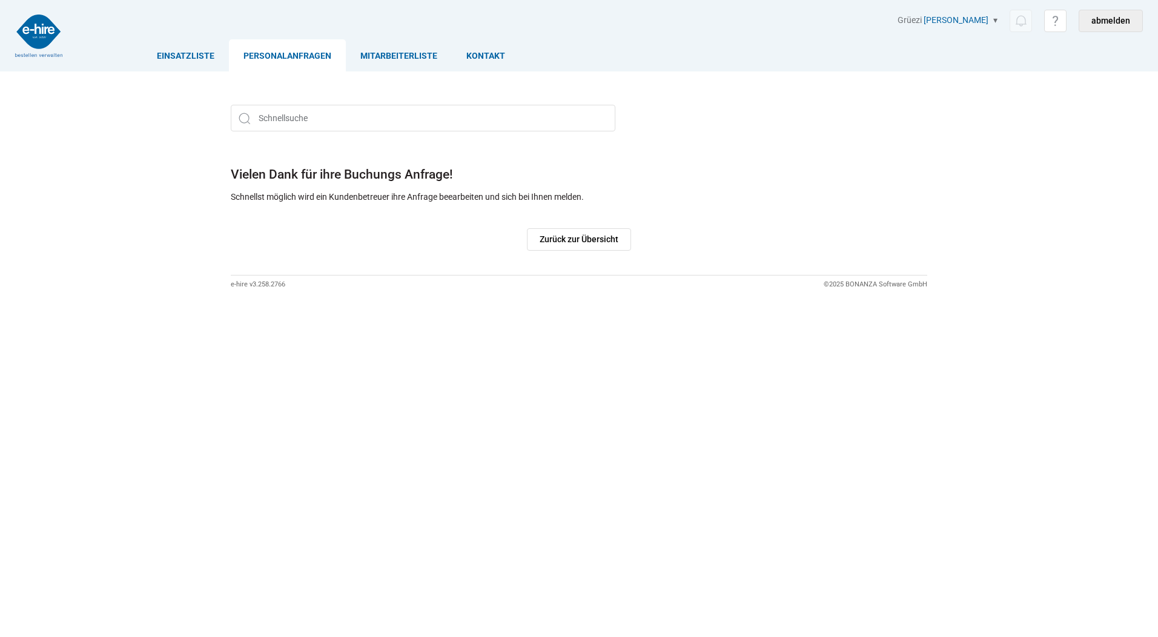
click at [1112, 13] on link "abmelden" at bounding box center [1111, 21] width 64 height 22
